Goal: Information Seeking & Learning: Learn about a topic

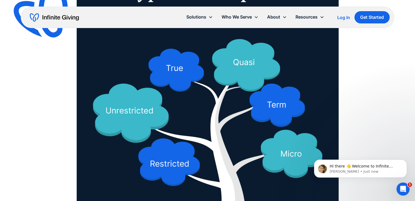
scroll to position [572, 0]
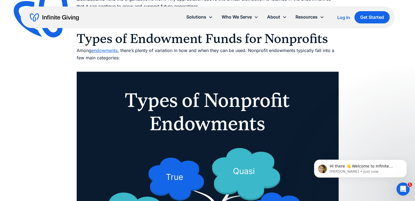
click at [105, 51] on link "endowments" at bounding box center [104, 50] width 26 height 5
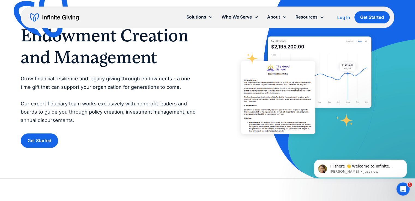
scroll to position [82, 0]
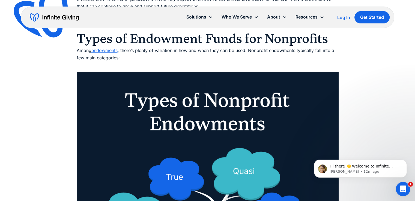
click at [403, 186] on icon "Open Intercom Messenger" at bounding box center [401, 188] width 9 height 9
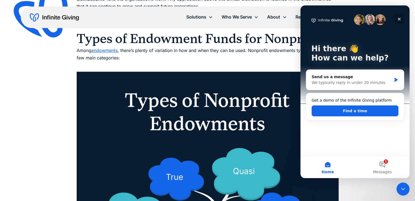
click at [399, 17] on icon "Close" at bounding box center [399, 19] width 4 height 4
